Goal: Find contact information: Find contact information

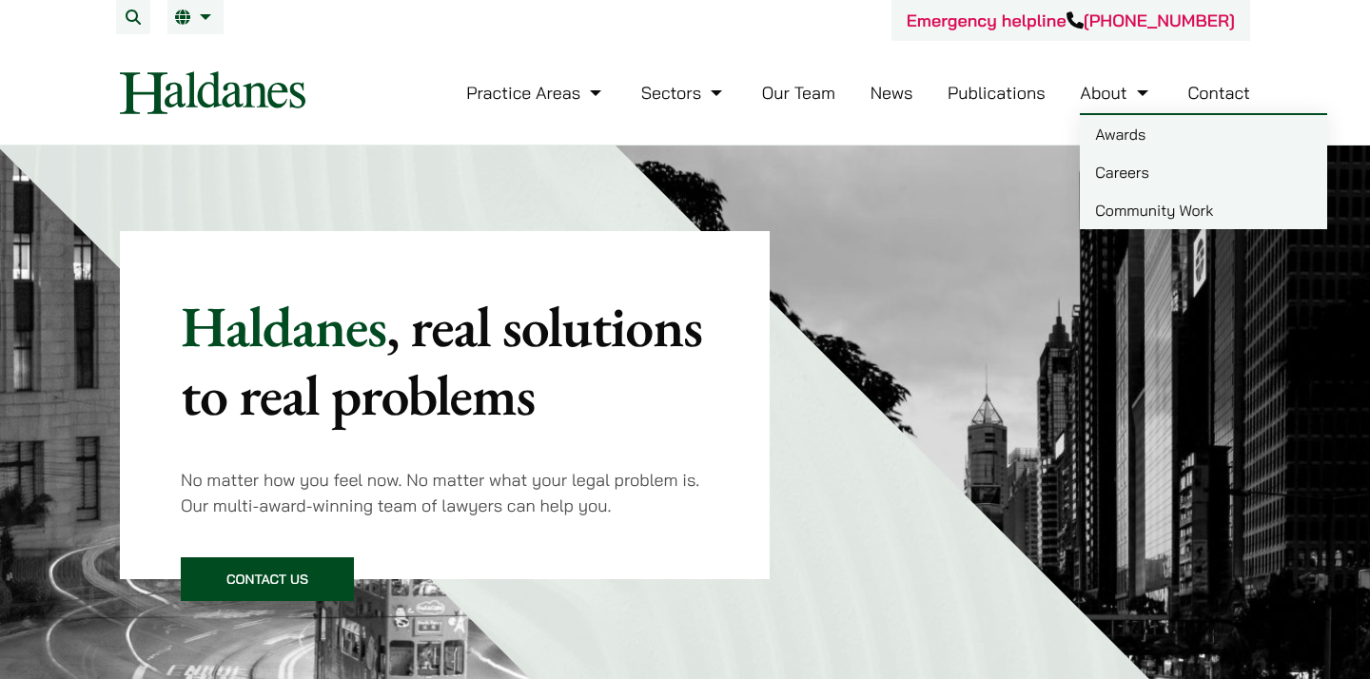
click at [1204, 85] on link "Contact" at bounding box center [1218, 93] width 63 height 22
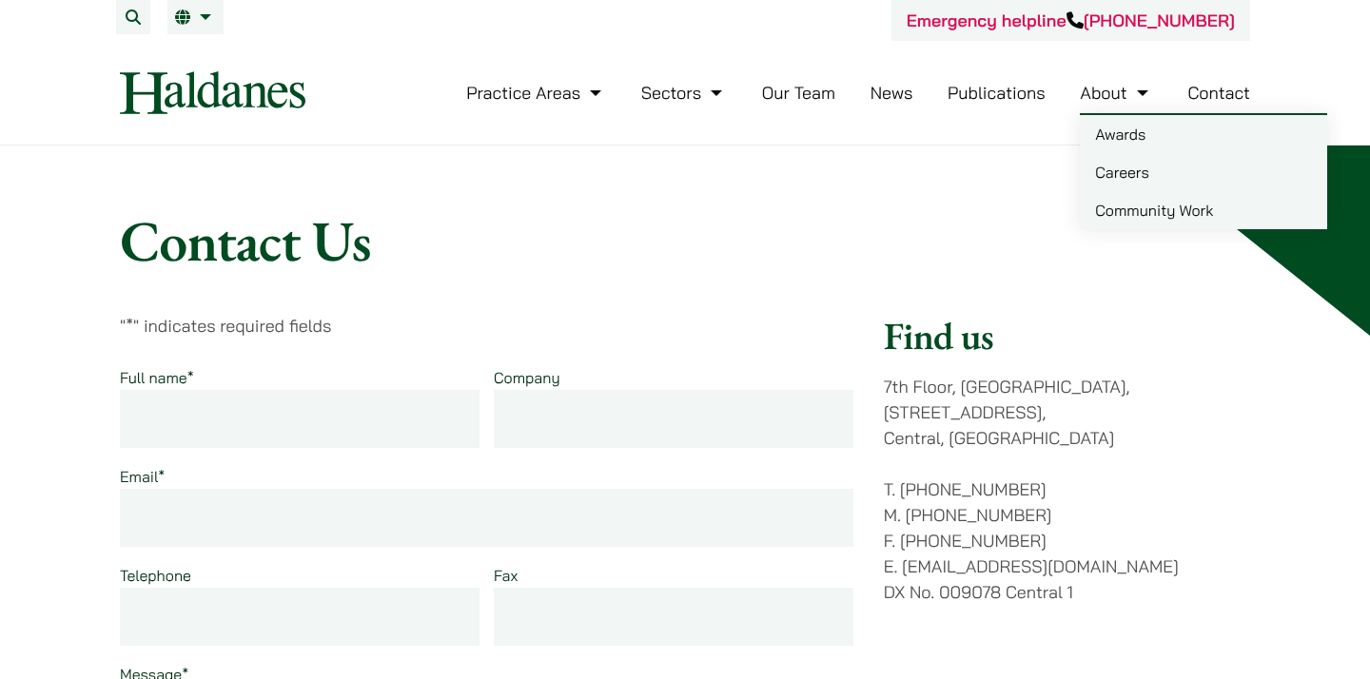
click at [1133, 175] on link "Careers" at bounding box center [1202, 172] width 247 height 38
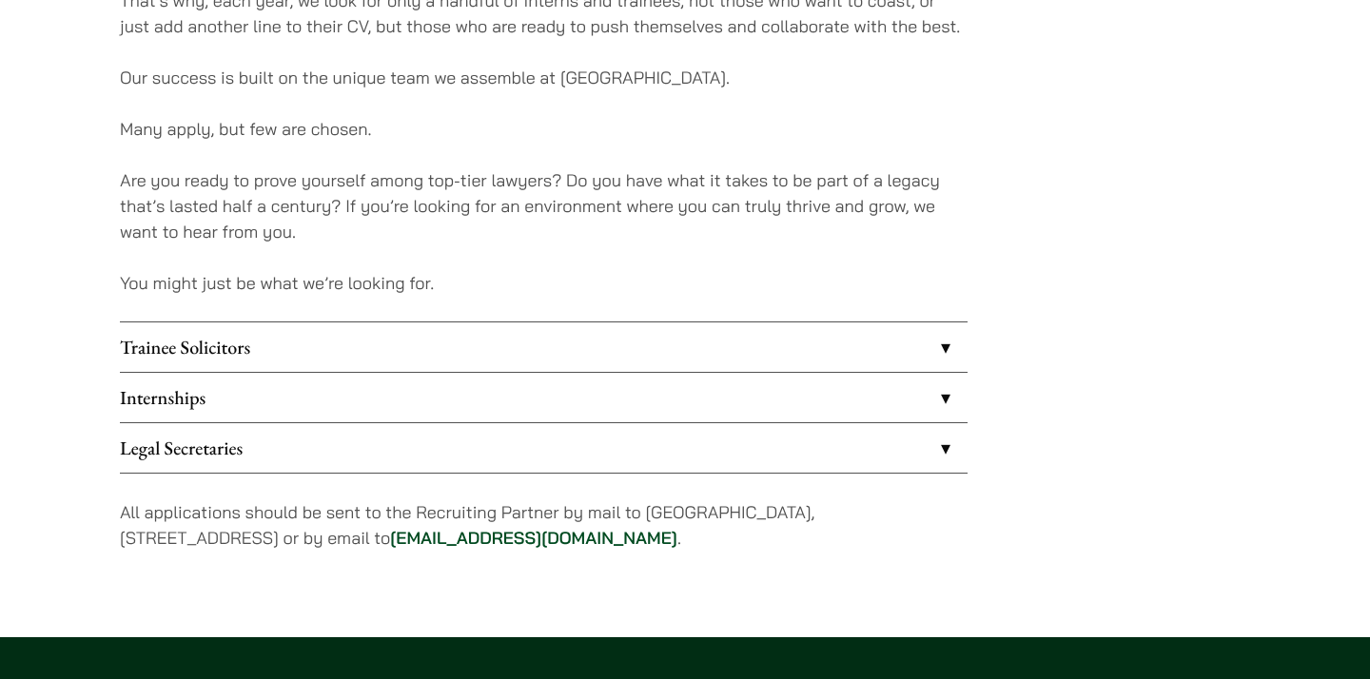
scroll to position [1503, 0]
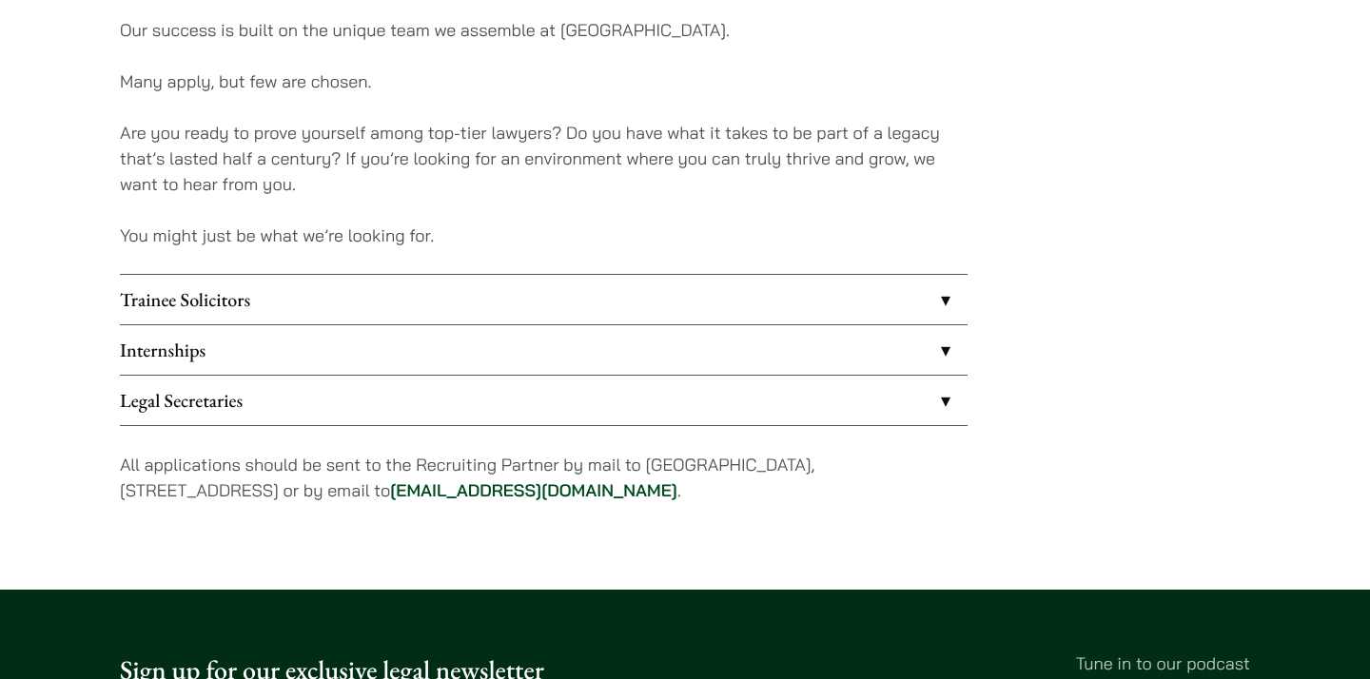
click at [913, 354] on link "Internships" at bounding box center [543, 349] width 847 height 49
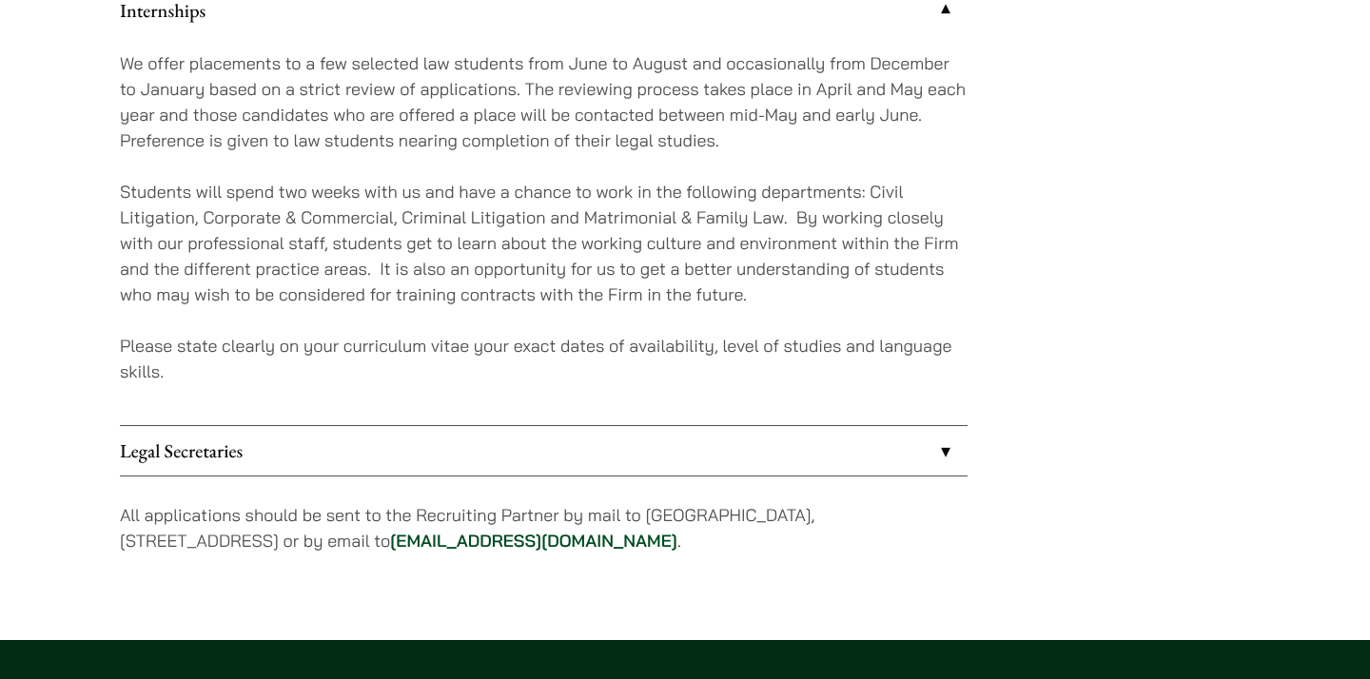
scroll to position [1868, 0]
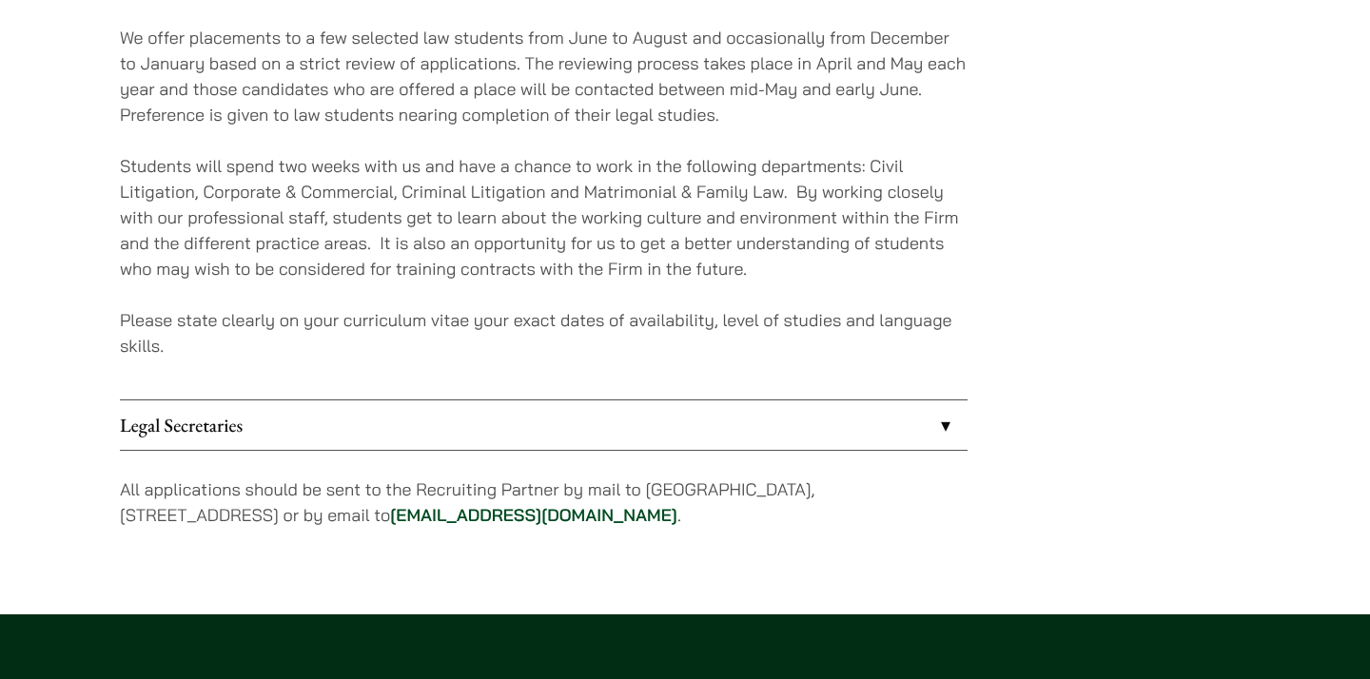
drag, startPoint x: 666, startPoint y: 524, endPoint x: 440, endPoint y: 515, distance: 225.6
click at [440, 515] on p "All applications should be sent to the Recruiting Partner by mail to [GEOGRAPHI…" at bounding box center [543, 501] width 847 height 51
copy p "[EMAIL_ADDRESS][DOMAIN_NAME] ."
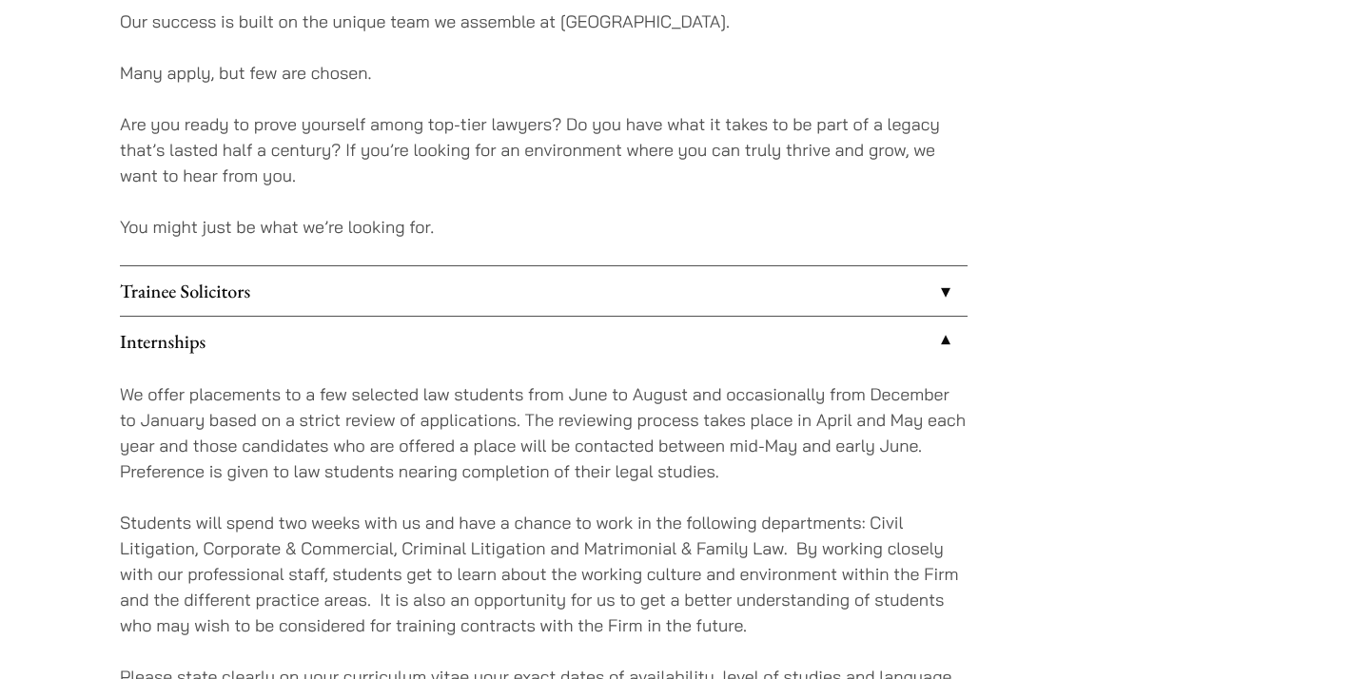
scroll to position [1503, 0]
